Goal: Task Accomplishment & Management: Complete application form

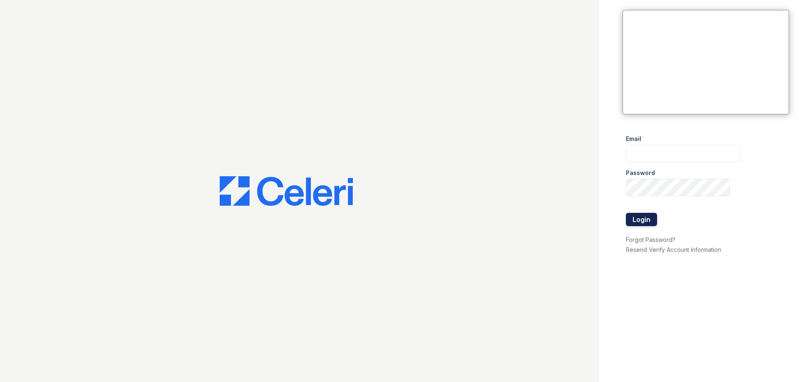
type input "[EMAIL_ADDRESS][DOMAIN_NAME]"
click at [644, 218] on button "Login" at bounding box center [641, 219] width 31 height 13
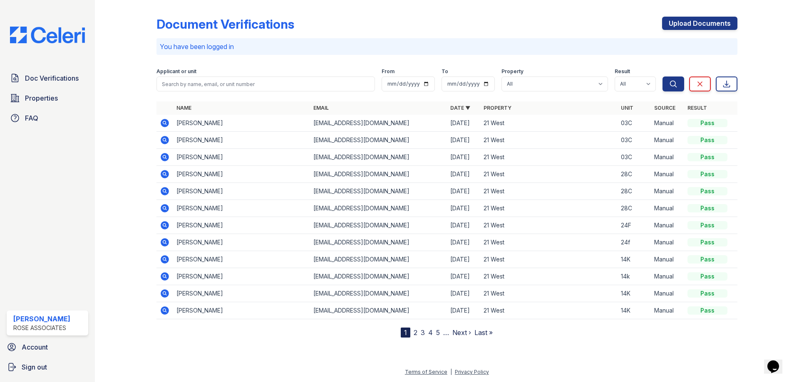
click at [523, 11] on div "Document Verifications Upload Documents You have been logged in Filter Applican…" at bounding box center [446, 170] width 581 height 334
click at [720, 21] on link "Upload Documents" at bounding box center [699, 23] width 75 height 13
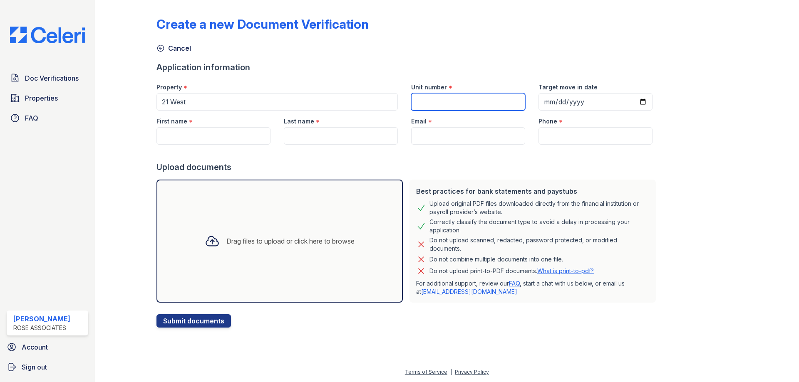
click at [420, 106] on input "Unit number" at bounding box center [468, 101] width 114 height 17
type input "23F"
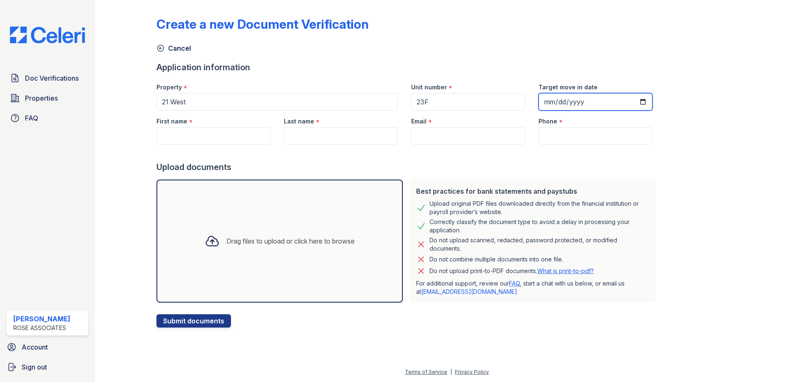
click at [544, 105] on input "Target move in date" at bounding box center [595, 101] width 114 height 17
click at [631, 103] on input "Target move in date" at bounding box center [595, 101] width 114 height 17
type input "2025-09-10"
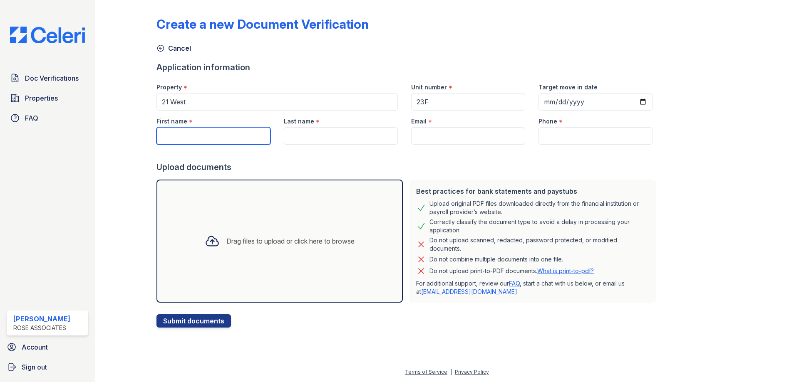
click at [216, 143] on input "First name" at bounding box center [213, 135] width 114 height 17
type input "[PERSON_NAME]"
type input "G"
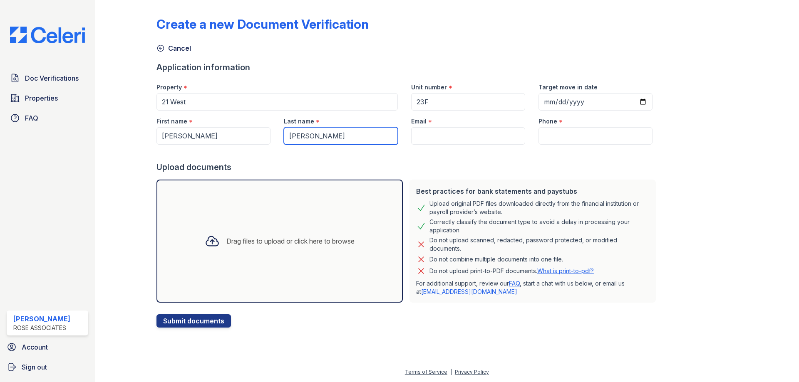
type input "[PERSON_NAME]"
click at [431, 136] on input "Email" at bounding box center [468, 135] width 114 height 17
paste input "[EMAIL_ADDRESS][DOMAIN_NAME]"
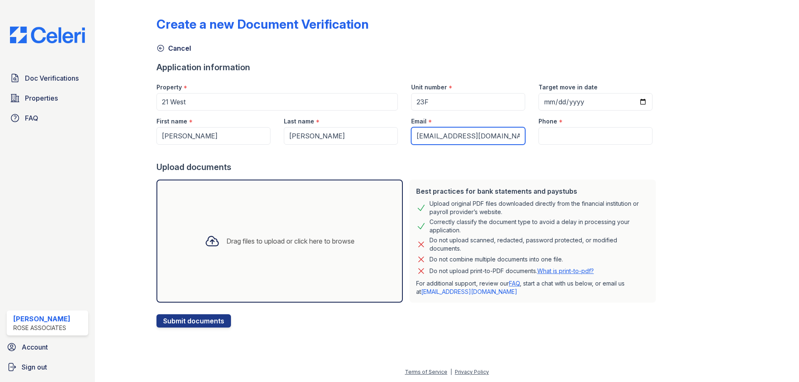
type input "[EMAIL_ADDRESS][DOMAIN_NAME]"
paste input "(469) 855 - 8980"
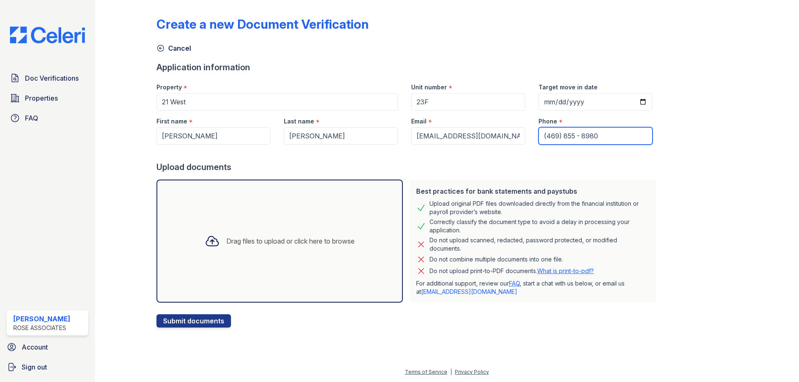
type input "(469) 855 - 8980"
click at [207, 242] on icon at bounding box center [212, 241] width 15 height 15
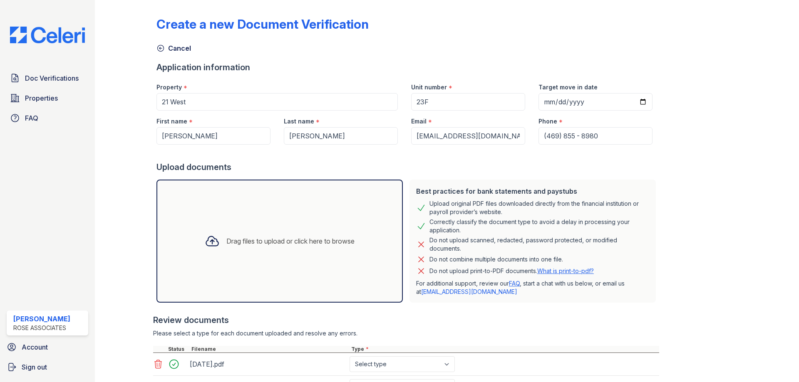
scroll to position [166, 0]
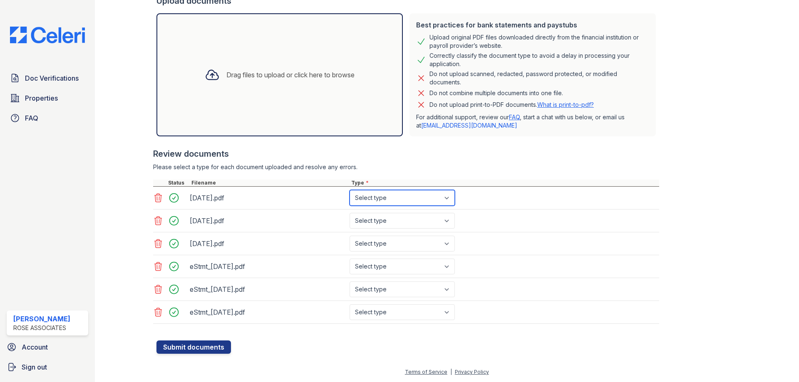
click at [367, 198] on select "Select type Paystub Bank Statement Offer Letter Tax Documents Benefit Award Let…" at bounding box center [401, 198] width 105 height 16
click at [349, 190] on select "Select type Paystub Bank Statement Offer Letter Tax Documents Benefit Award Let…" at bounding box center [401, 198] width 105 height 16
click at [376, 193] on select "Select type Paystub Bank Statement Offer Letter Tax Documents Benefit Award Let…" at bounding box center [401, 198] width 105 height 16
select select "paystub"
click at [349, 190] on select "Select type Paystub Bank Statement Offer Letter Tax Documents Benefit Award Let…" at bounding box center [401, 198] width 105 height 16
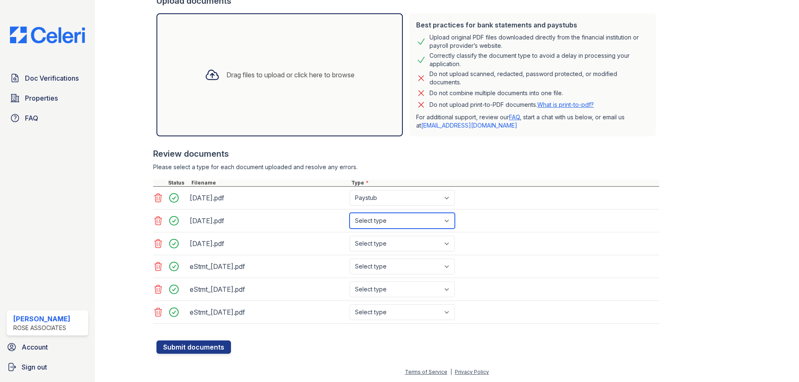
click at [376, 221] on select "Select type Paystub Bank Statement Offer Letter Tax Documents Benefit Award Let…" at bounding box center [401, 221] width 105 height 16
select select "paystub"
click at [349, 213] on select "Select type Paystub Bank Statement Offer Letter Tax Documents Benefit Award Let…" at bounding box center [401, 221] width 105 height 16
click at [379, 244] on select "Select type Paystub Bank Statement Offer Letter Tax Documents Benefit Award Let…" at bounding box center [401, 244] width 105 height 16
select select "paystub"
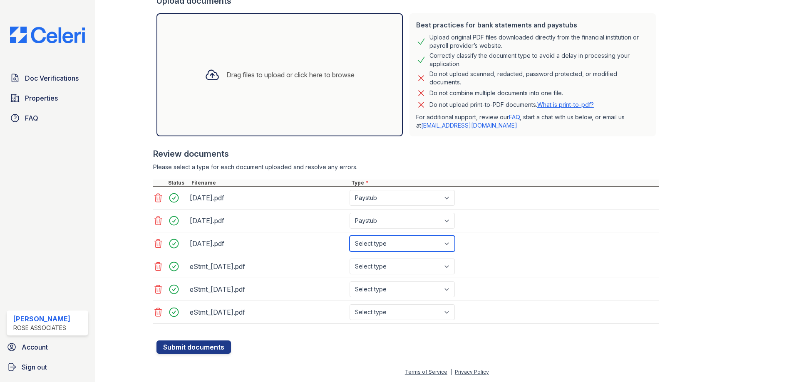
click at [349, 236] on select "Select type Paystub Bank Statement Offer Letter Tax Documents Benefit Award Let…" at bounding box center [401, 244] width 105 height 16
click at [379, 267] on select "Select type Paystub Bank Statement Offer Letter Tax Documents Benefit Award Let…" at bounding box center [401, 267] width 105 height 16
select select "bank_statement"
click at [349, 259] on select "Select type Paystub Bank Statement Offer Letter Tax Documents Benefit Award Let…" at bounding box center [401, 267] width 105 height 16
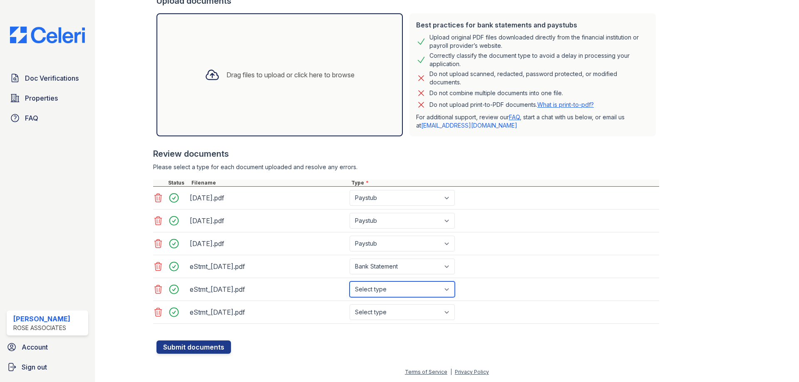
click at [373, 290] on select "Select type Paystub Bank Statement Offer Letter Tax Documents Benefit Award Let…" at bounding box center [401, 290] width 105 height 16
select select "bank_statement"
click at [349, 282] on select "Select type Paystub Bank Statement Offer Letter Tax Documents Benefit Award Let…" at bounding box center [401, 290] width 105 height 16
click at [362, 312] on select "Select type Paystub Bank Statement Offer Letter Tax Documents Benefit Award Let…" at bounding box center [401, 312] width 105 height 16
select select "bank_statement"
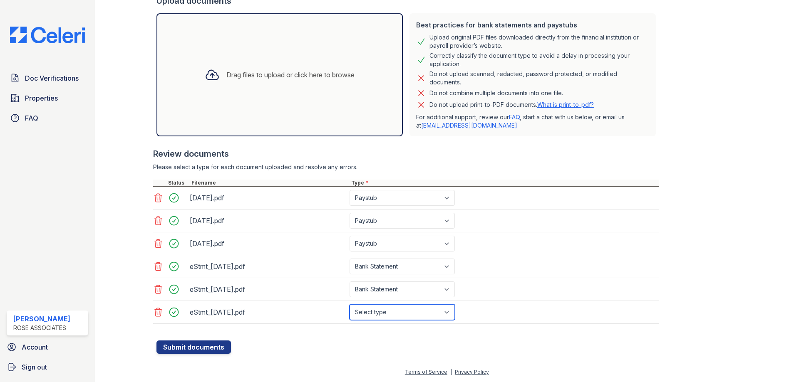
click at [349, 304] on select "Select type Paystub Bank Statement Offer Letter Tax Documents Benefit Award Let…" at bounding box center [401, 312] width 105 height 16
click at [202, 347] on button "Submit documents" at bounding box center [193, 347] width 74 height 13
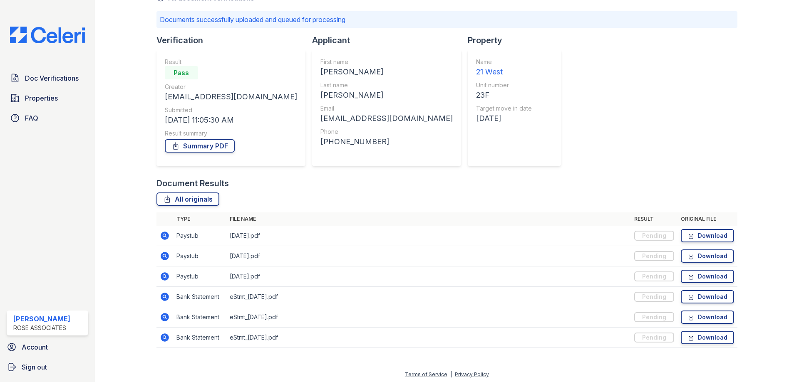
scroll to position [53, 0]
